Goal: Information Seeking & Learning: Learn about a topic

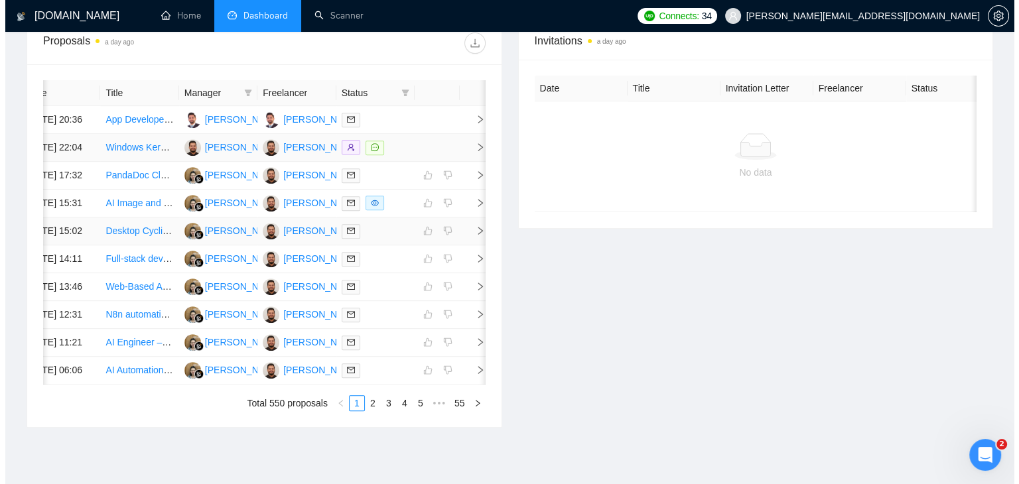
scroll to position [464, 0]
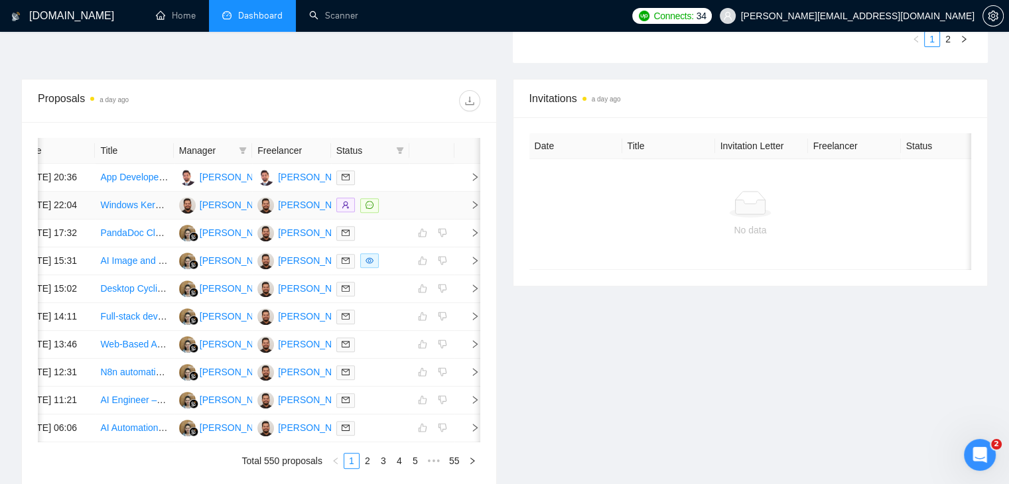
click at [469, 220] on td at bounding box center [468, 206] width 27 height 28
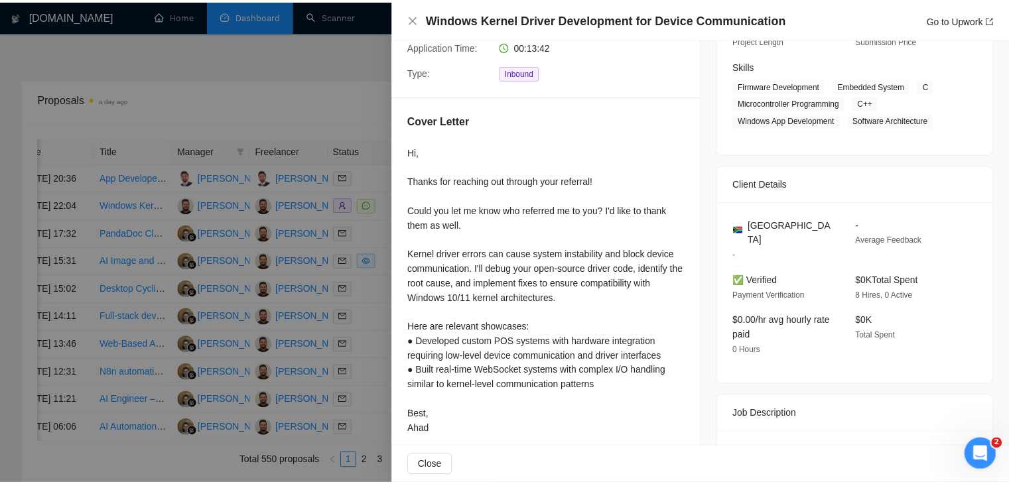
scroll to position [265, 0]
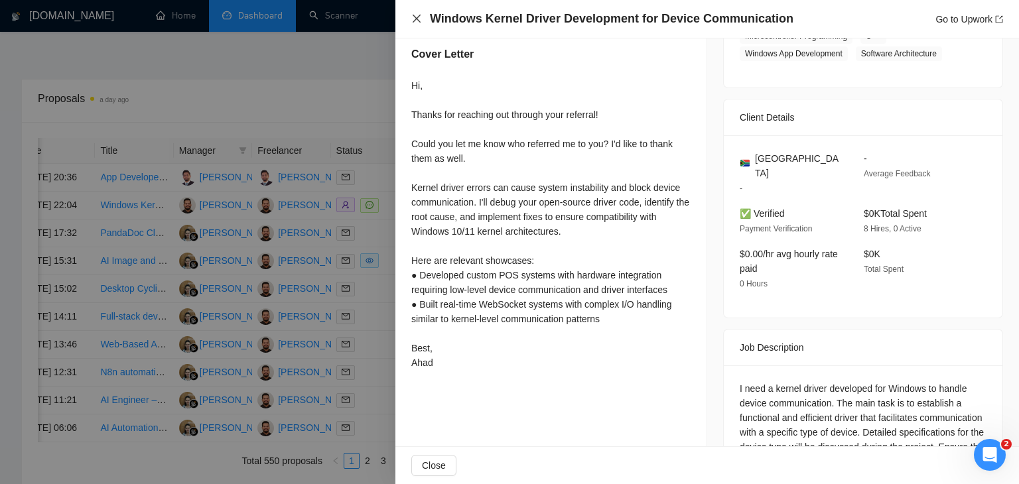
click at [416, 21] on icon "close" at bounding box center [416, 18] width 11 height 11
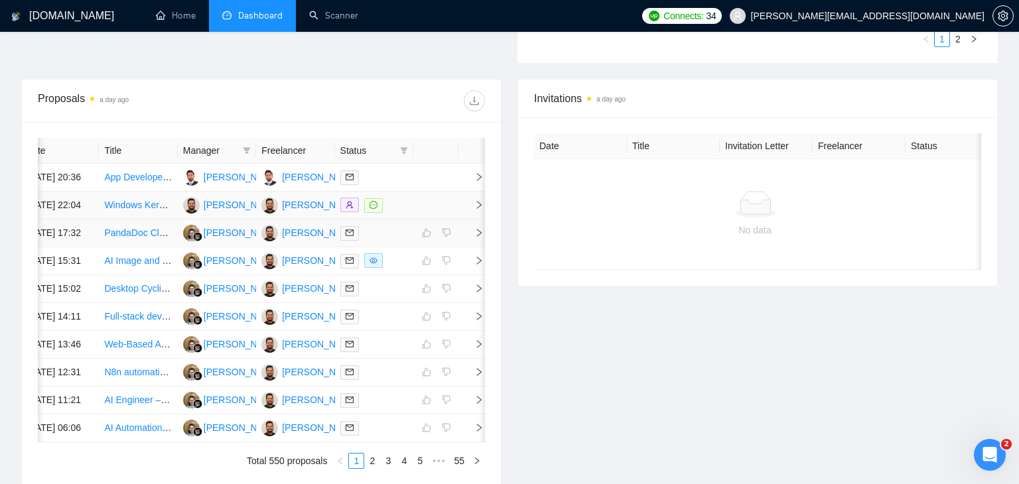
scroll to position [0, 17]
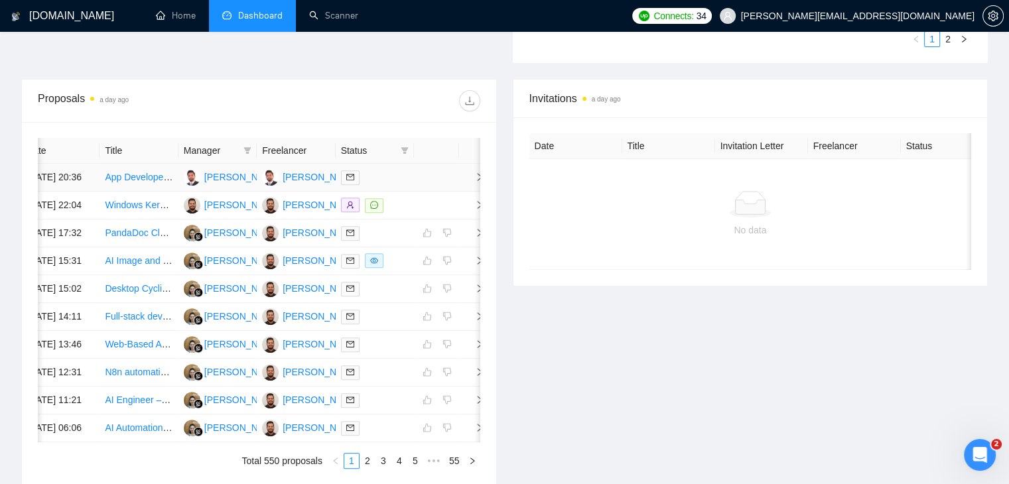
click at [463, 186] on td at bounding box center [472, 178] width 27 height 28
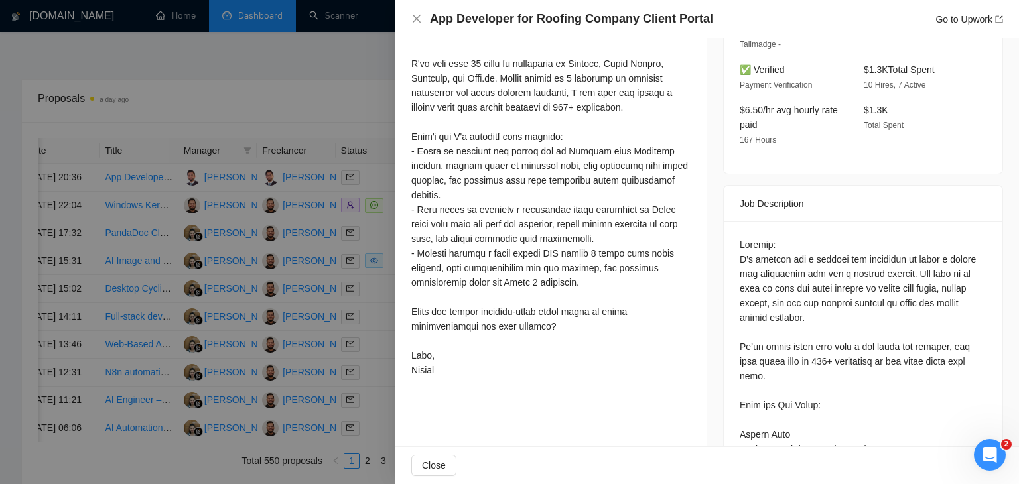
scroll to position [398, 0]
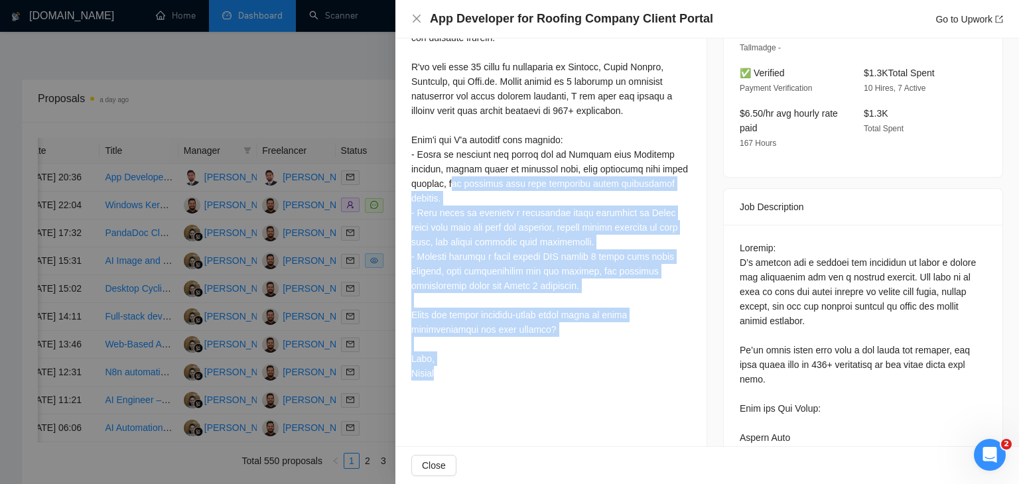
drag, startPoint x: 455, startPoint y: 332, endPoint x: 418, endPoint y: 184, distance: 153.2
click at [418, 184] on div at bounding box center [550, 176] width 279 height 409
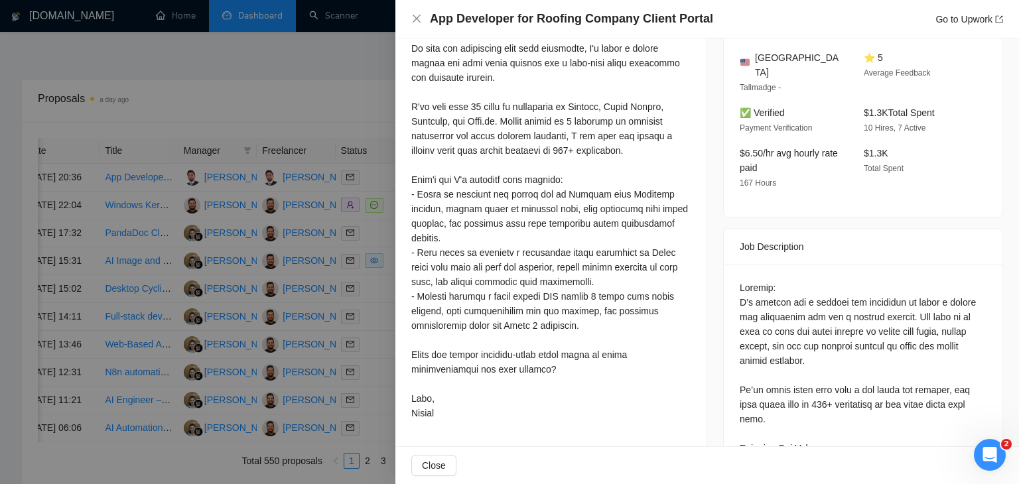
click at [417, 184] on div at bounding box center [550, 216] width 279 height 409
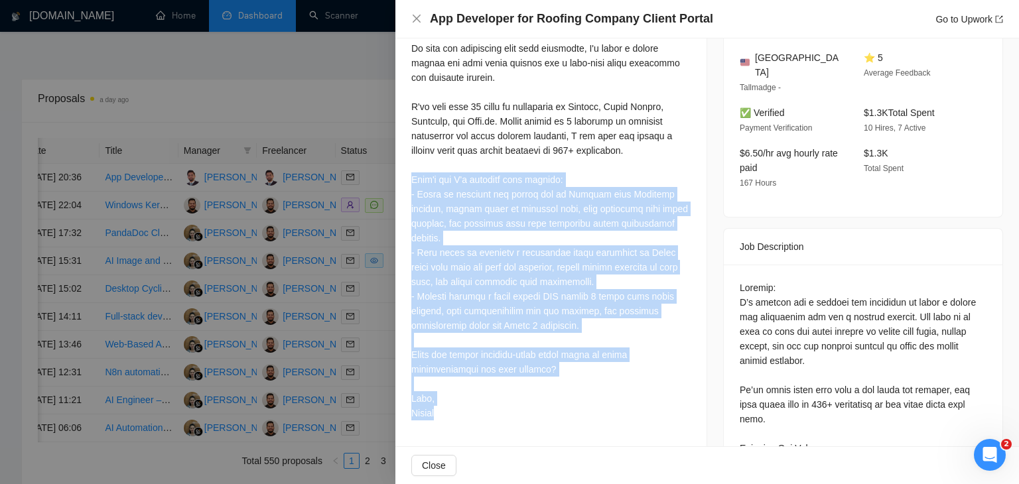
drag, startPoint x: 405, startPoint y: 180, endPoint x: 455, endPoint y: 401, distance: 226.5
click at [455, 401] on div "Cover Letter" at bounding box center [550, 203] width 311 height 478
click at [455, 401] on div at bounding box center [550, 216] width 279 height 409
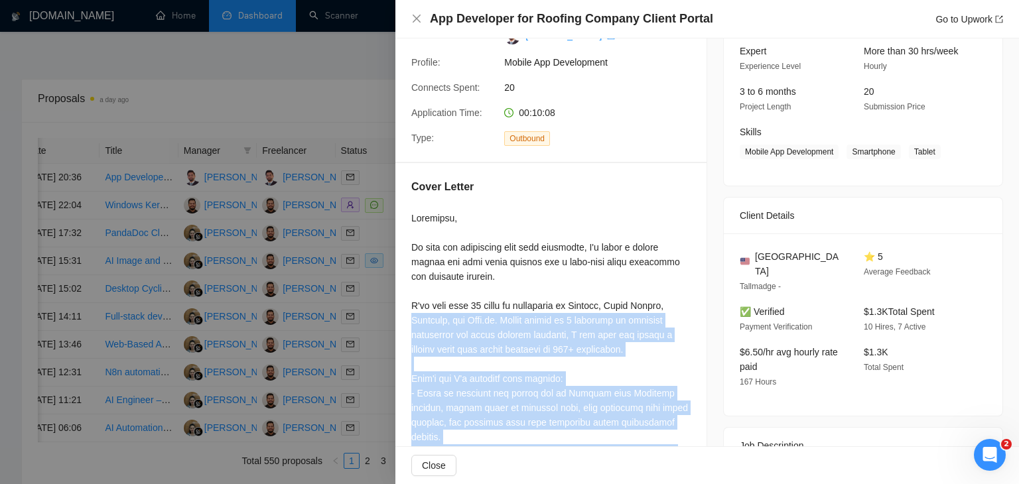
scroll to position [133, 0]
drag, startPoint x: 455, startPoint y: 401, endPoint x: 417, endPoint y: 324, distance: 86.4
click at [417, 324] on div at bounding box center [550, 415] width 279 height 409
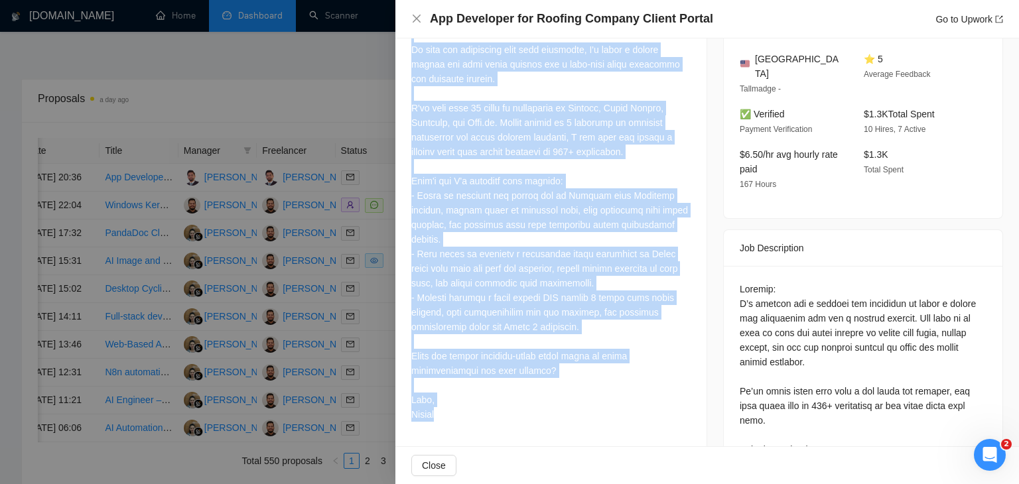
scroll to position [332, 0]
drag, startPoint x: 401, startPoint y: 213, endPoint x: 449, endPoint y: 393, distance: 186.7
click at [449, 393] on div "Cover Letter" at bounding box center [550, 203] width 311 height 478
click at [532, 414] on div "Cover Letter" at bounding box center [550, 203] width 311 height 478
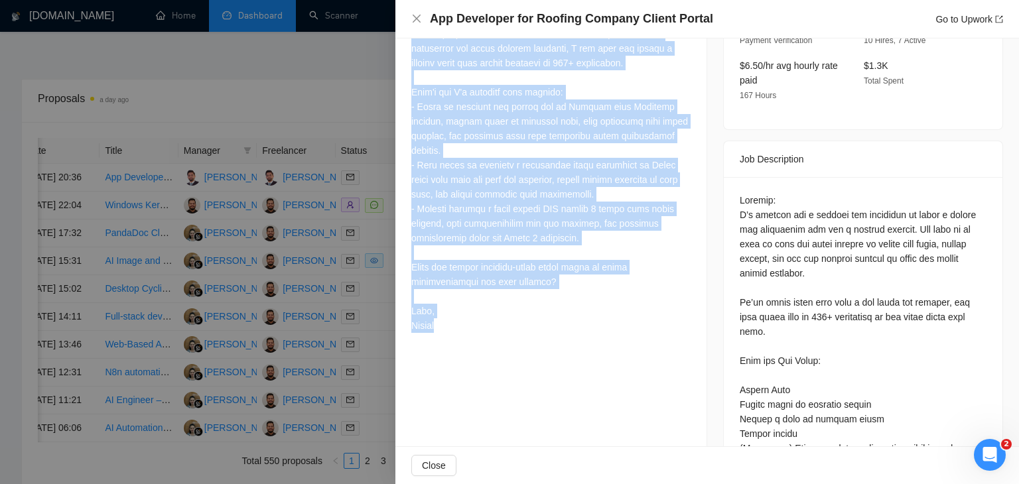
click at [640, 350] on div "Proposal Details Date: [DATE] 20:36 Status: Sent Manager: [PERSON_NAME]: [PERSO…" at bounding box center [551, 253] width 312 height 1269
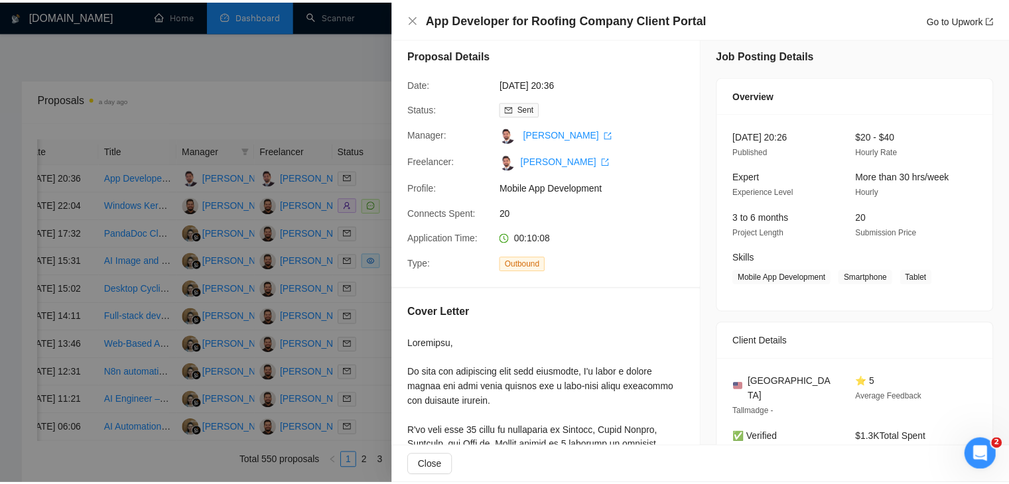
scroll to position [0, 0]
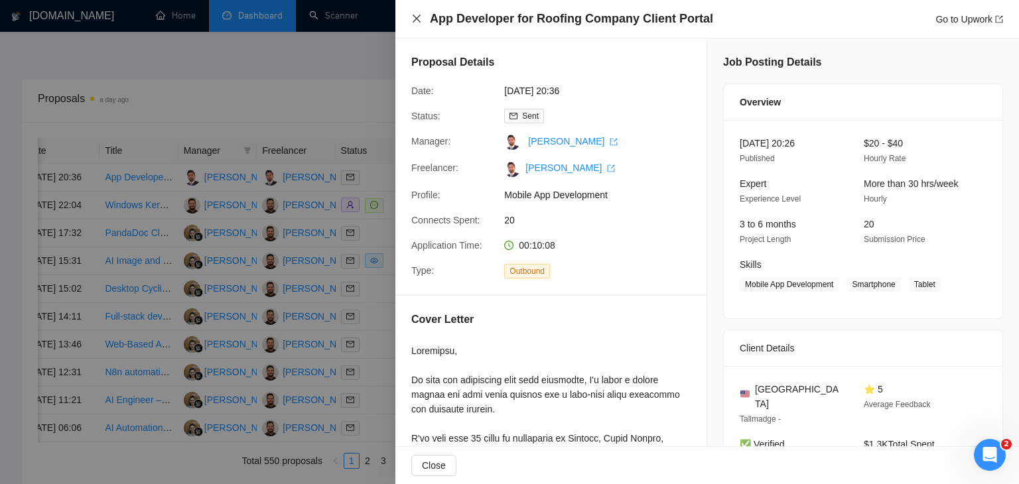
click at [421, 19] on icon "close" at bounding box center [416, 18] width 11 height 11
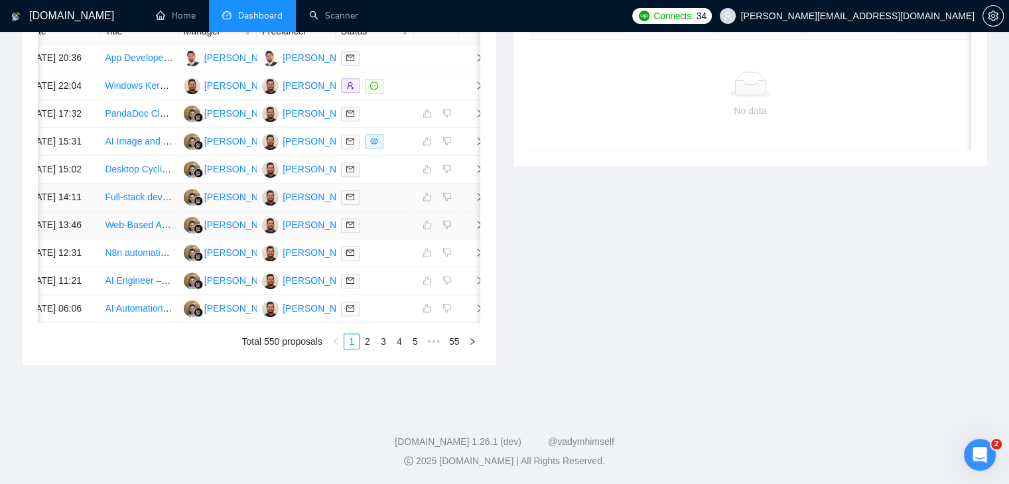
scroll to position [717, 0]
click at [367, 342] on link "2" at bounding box center [367, 341] width 15 height 15
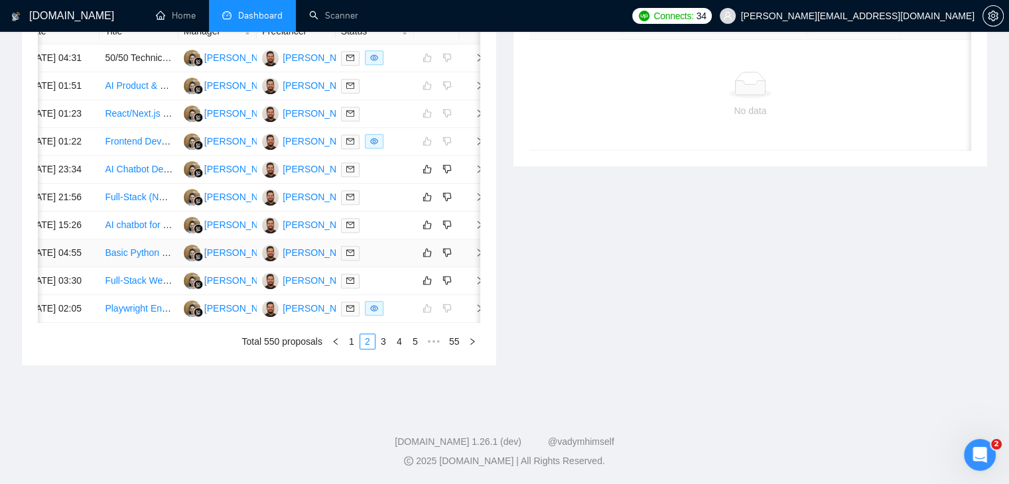
scroll to position [717, 0]
click at [356, 342] on link "1" at bounding box center [351, 341] width 15 height 15
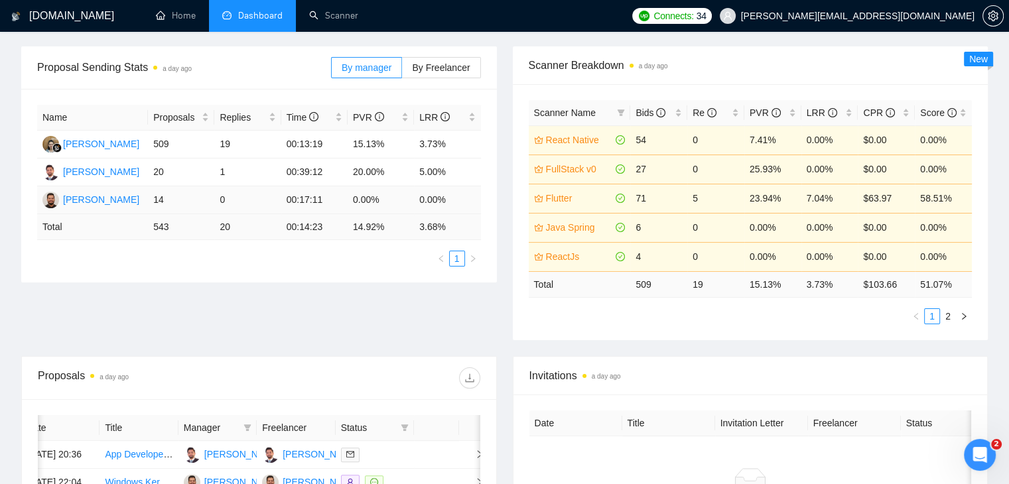
scroll to position [186, 0]
click at [431, 70] on span "By Freelancer" at bounding box center [441, 68] width 58 height 11
click at [402, 72] on input "By Freelancer" at bounding box center [402, 72] width 0 height 0
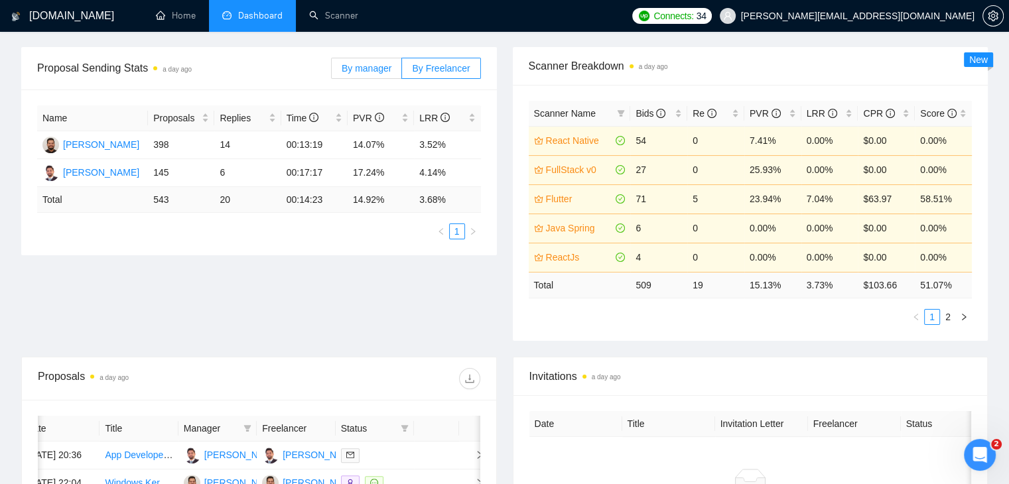
click at [351, 69] on span "By manager" at bounding box center [367, 68] width 50 height 11
click at [332, 72] on input "By manager" at bounding box center [332, 72] width 0 height 0
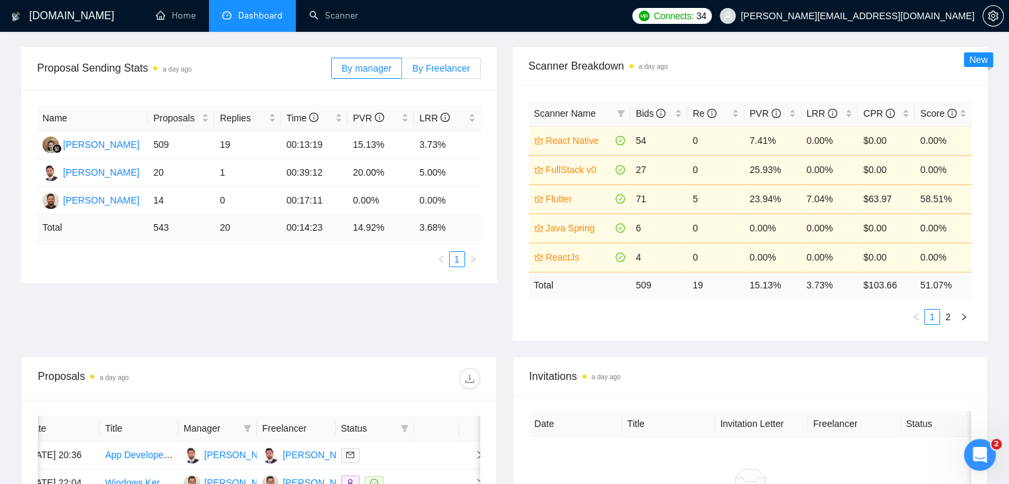
click at [431, 70] on span "By Freelancer" at bounding box center [441, 68] width 58 height 11
click at [402, 72] on input "By Freelancer" at bounding box center [402, 72] width 0 height 0
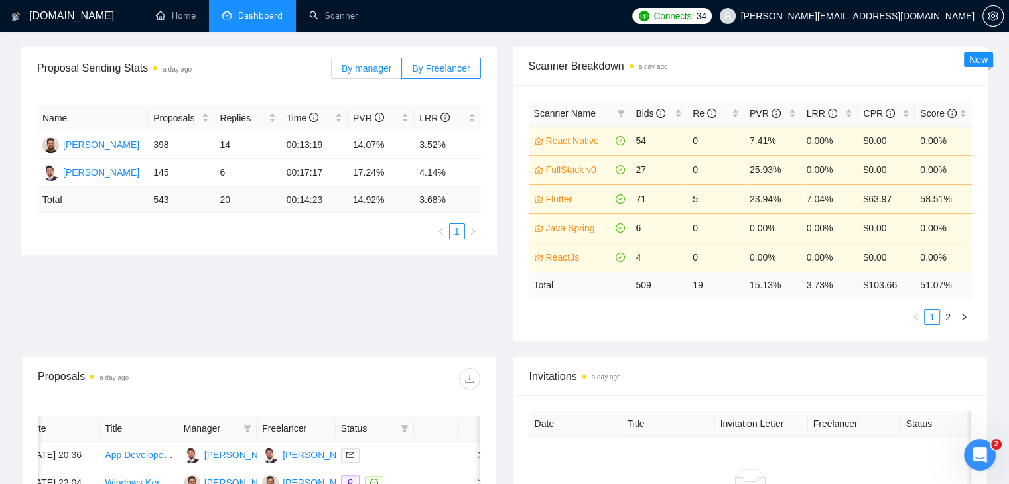
click at [357, 59] on label "By manager" at bounding box center [366, 68] width 71 height 21
click at [352, 70] on span "By manager" at bounding box center [367, 68] width 50 height 11
click at [332, 72] on input "By manager" at bounding box center [332, 72] width 0 height 0
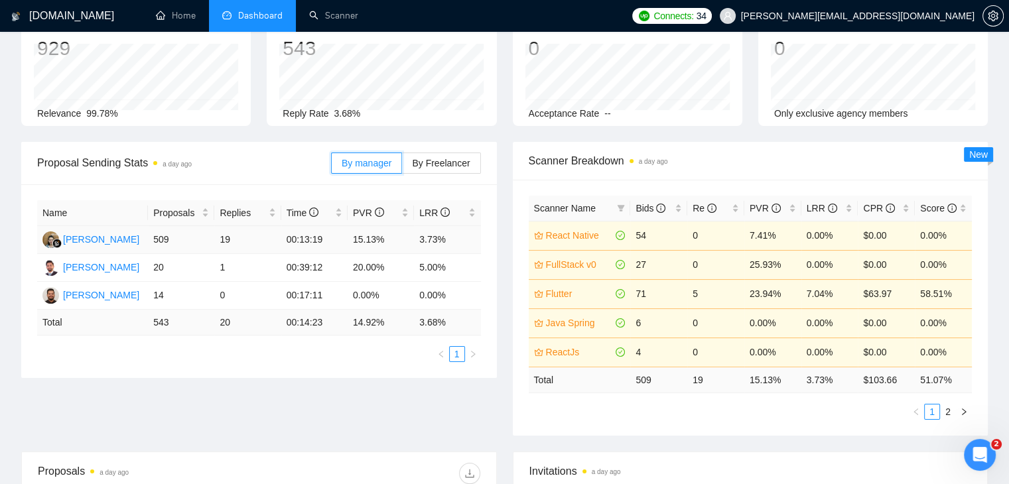
scroll to position [120, 0]
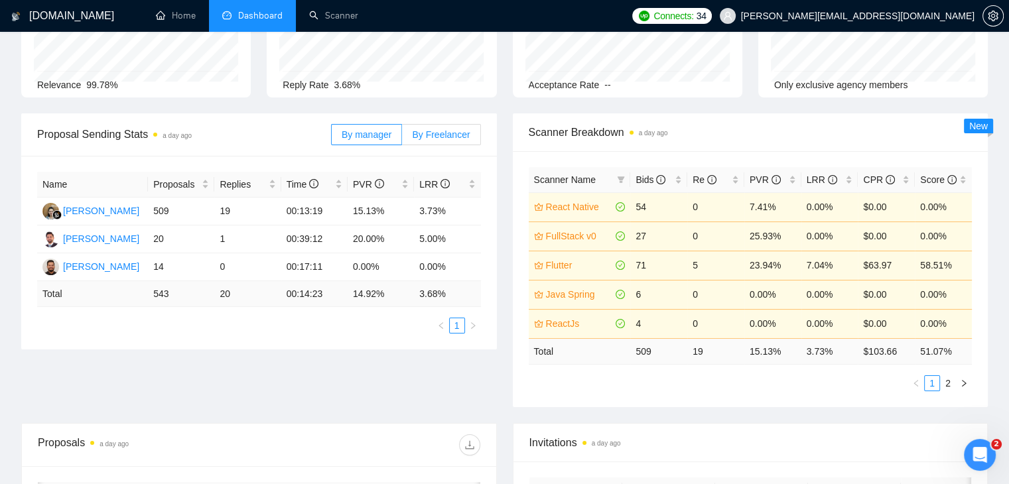
click at [418, 139] on span "By Freelancer" at bounding box center [441, 134] width 58 height 11
click at [402, 138] on input "By Freelancer" at bounding box center [402, 138] width 0 height 0
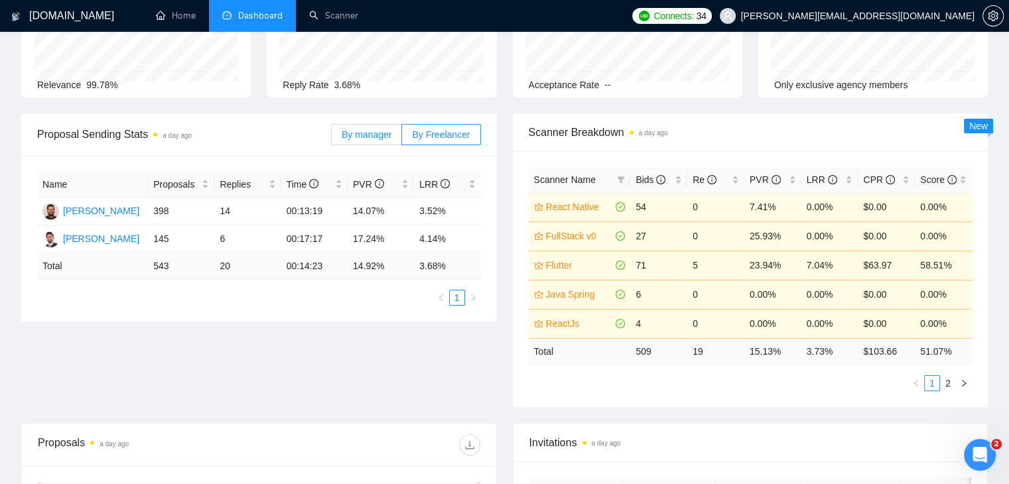
click at [389, 136] on span "By manager" at bounding box center [367, 134] width 50 height 11
click at [332, 138] on input "By manager" at bounding box center [332, 138] width 0 height 0
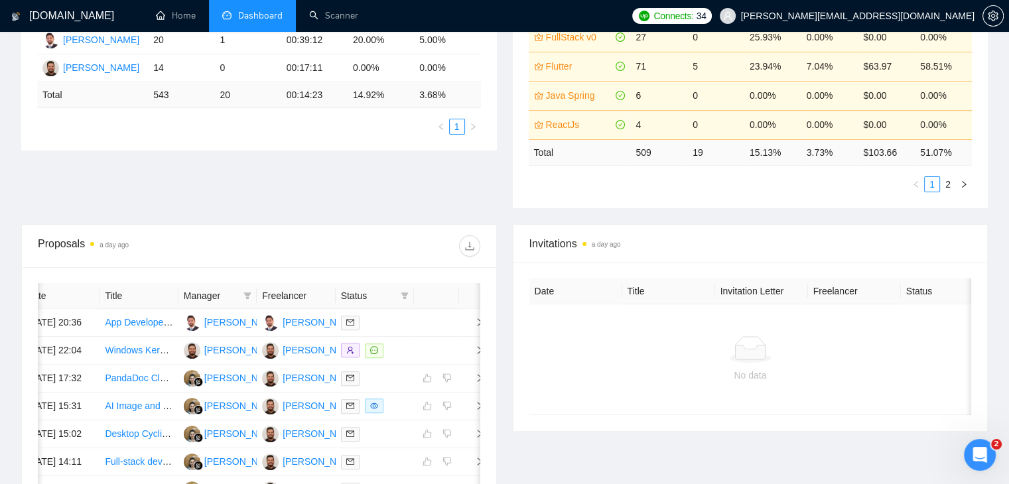
scroll to position [385, 0]
